Goal: Task Accomplishment & Management: Manage account settings

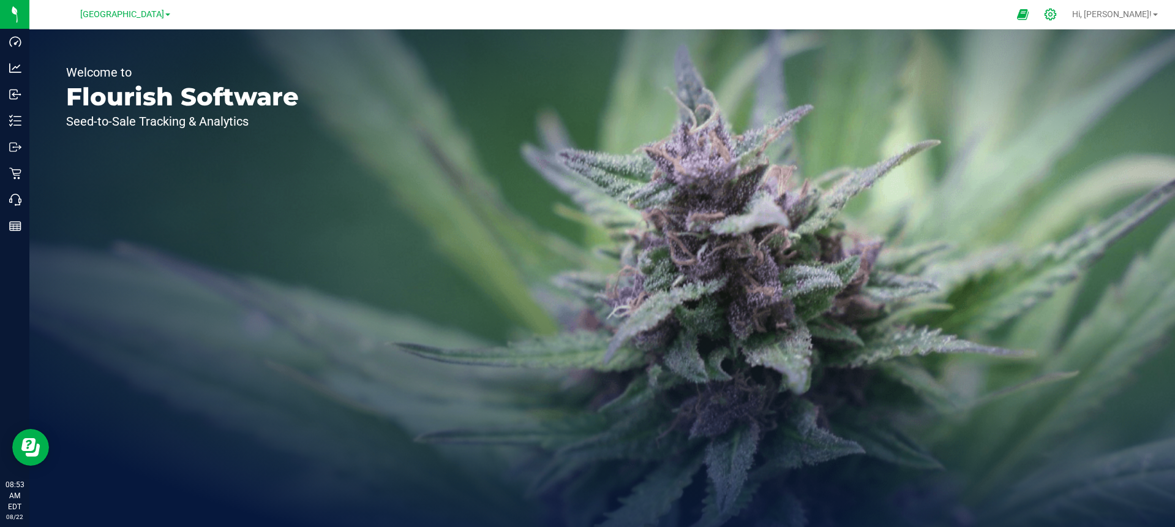
click at [1057, 15] on icon at bounding box center [1050, 14] width 13 height 13
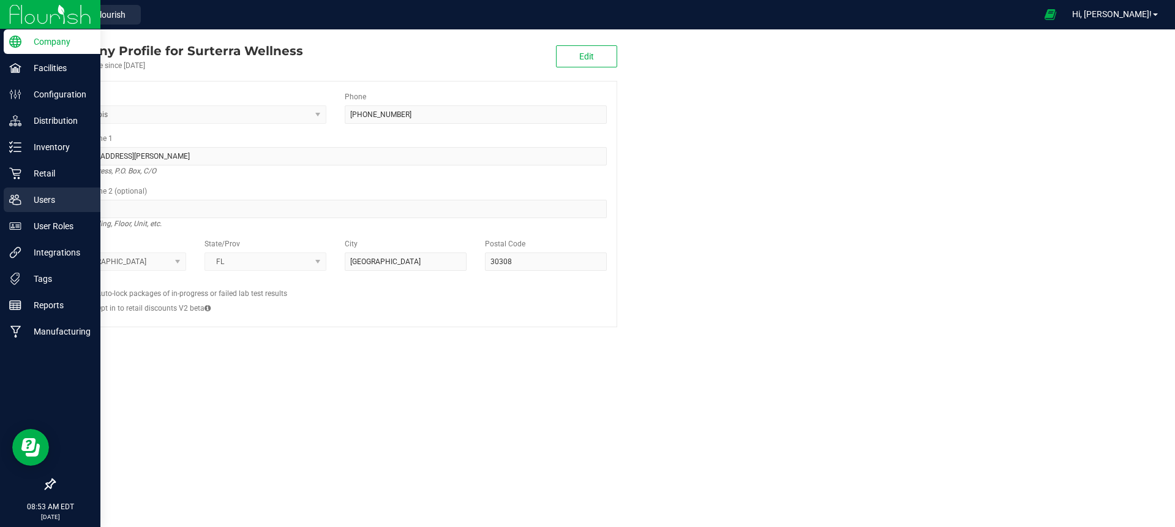
click at [16, 200] on icon at bounding box center [15, 200] width 12 height 12
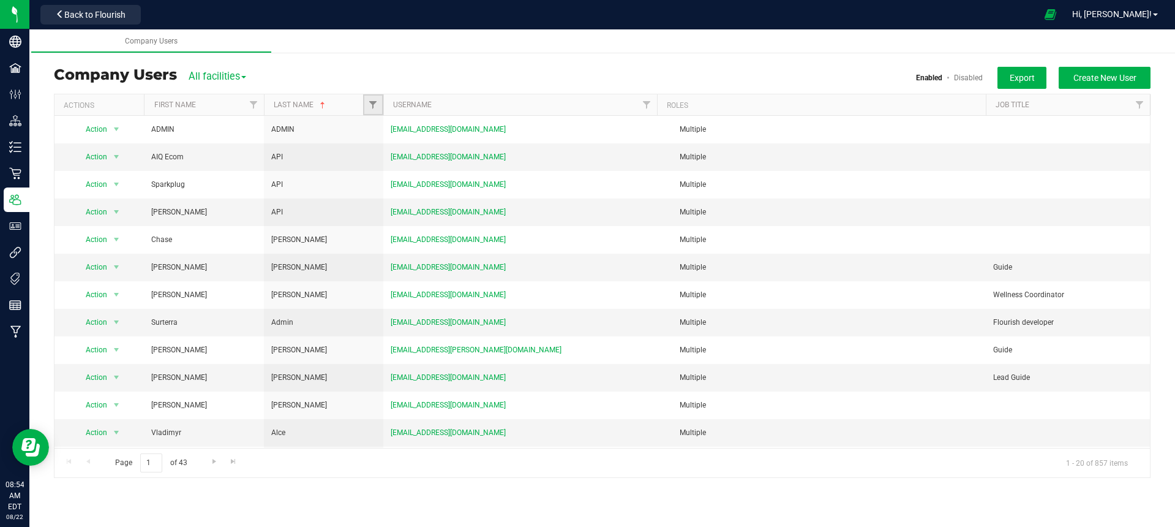
drag, startPoint x: 371, startPoint y: 104, endPoint x: 378, endPoint y: 113, distance: 11.8
click at [371, 104] on span "Filter" at bounding box center [373, 105] width 10 height 10
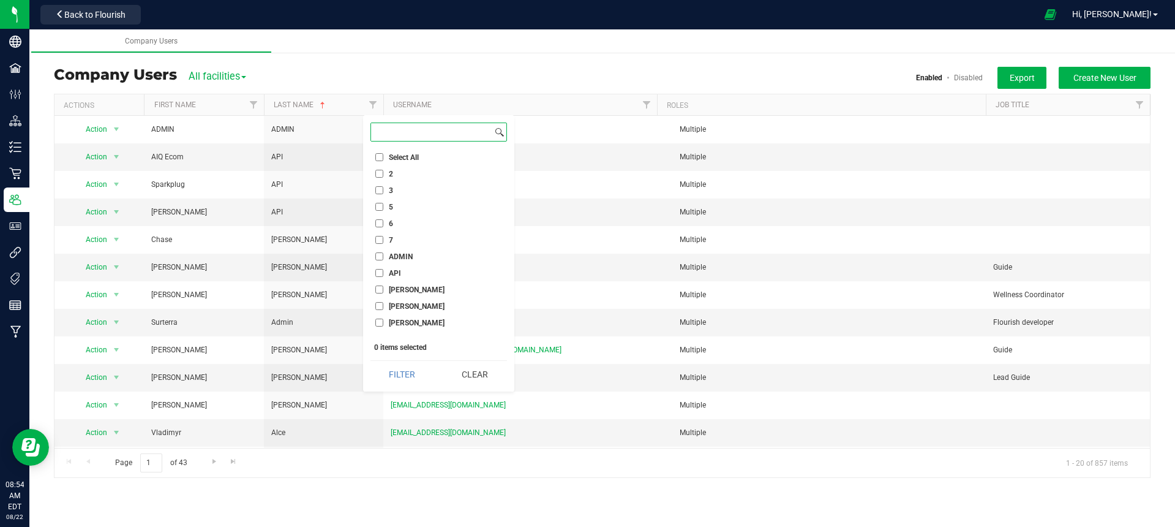
click at [391, 137] on input at bounding box center [431, 132] width 121 height 18
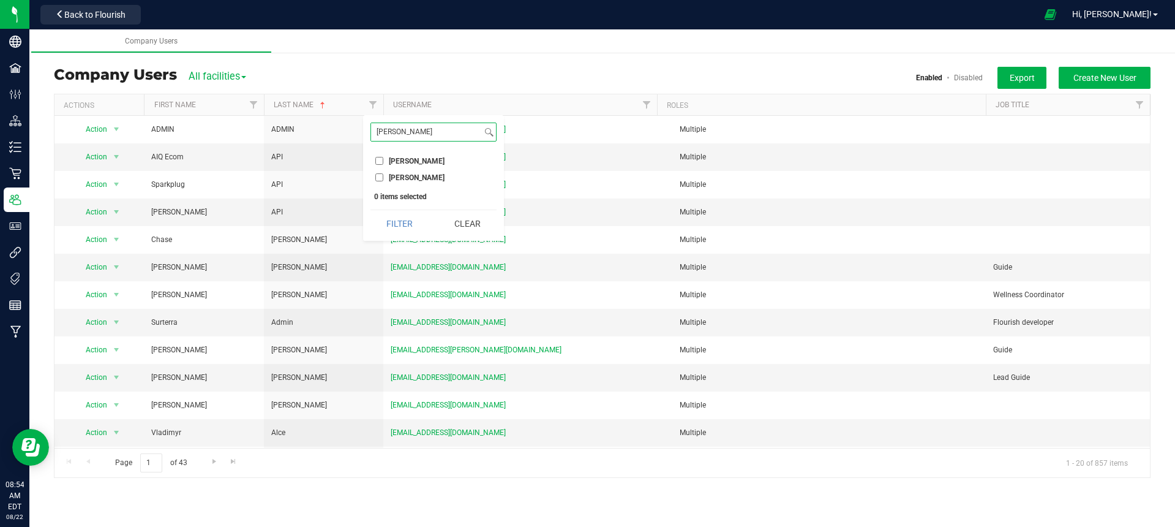
type input "[PERSON_NAME]"
click at [379, 177] on input "[PERSON_NAME]" at bounding box center [379, 177] width 8 height 8
checkbox input "true"
click at [412, 227] on button "Filter" at bounding box center [400, 223] width 59 height 27
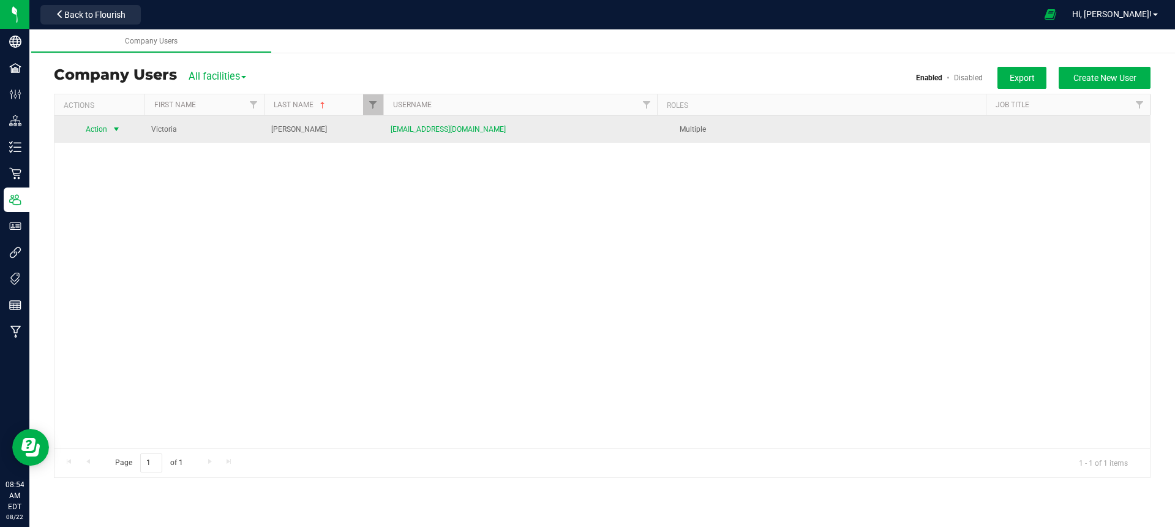
click at [115, 130] on span "select" at bounding box center [116, 129] width 10 height 10
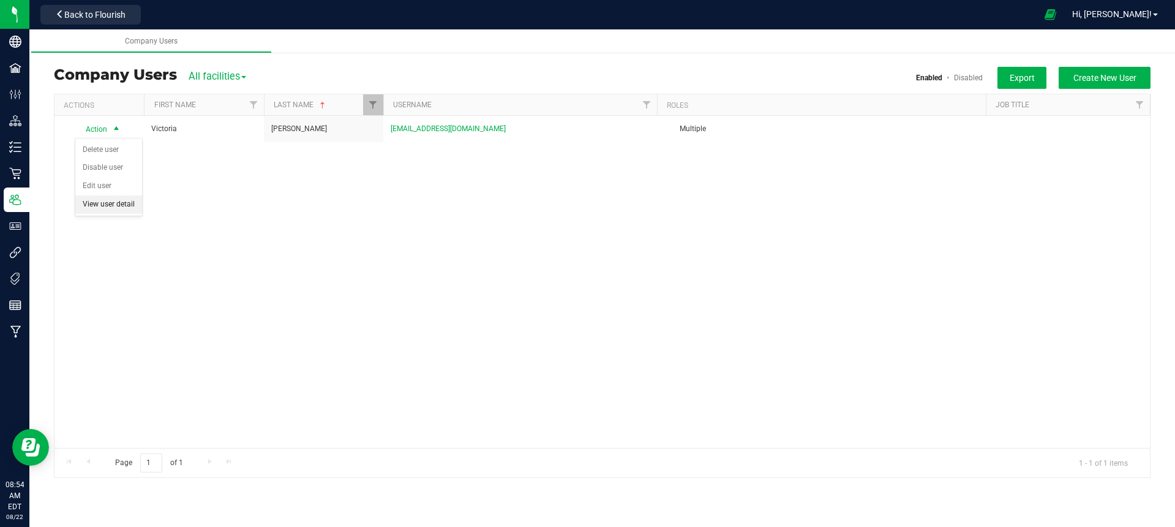
click at [123, 203] on li "View user detail" at bounding box center [108, 204] width 67 height 18
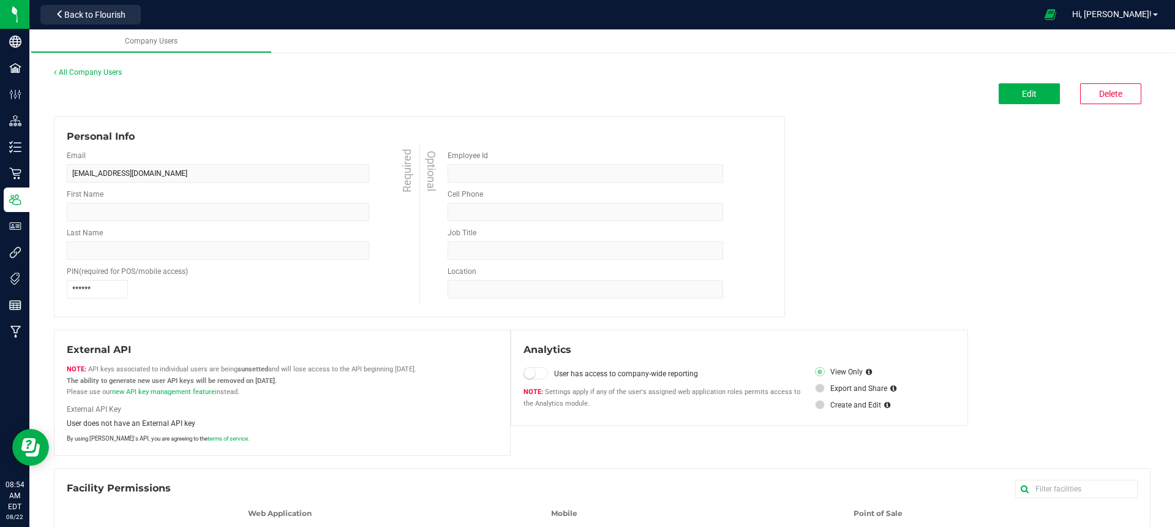
type input "Victoria"
type input "[PERSON_NAME]"
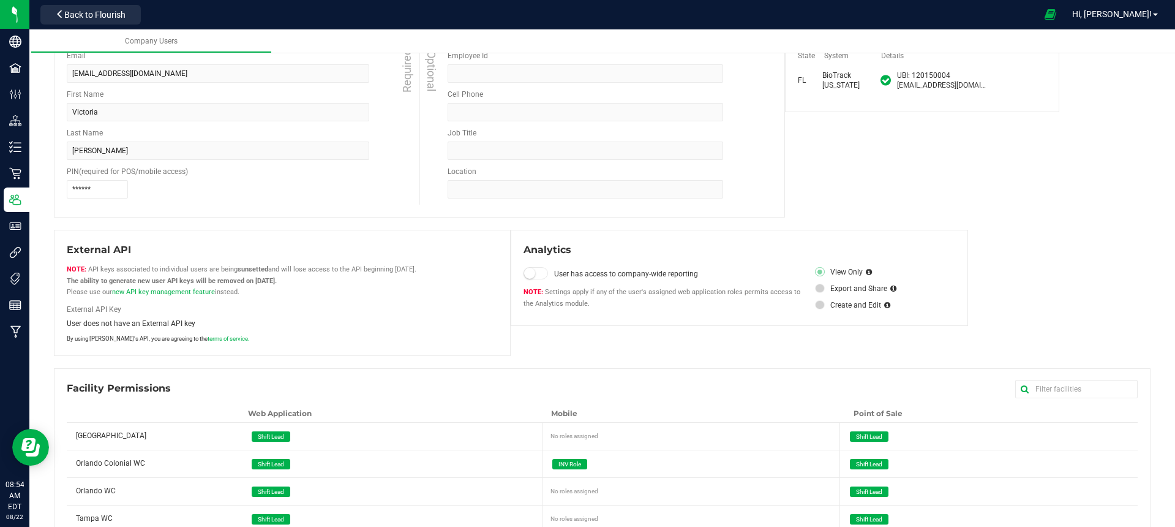
scroll to position [154, 0]
